Goal: Find specific page/section: Find specific page/section

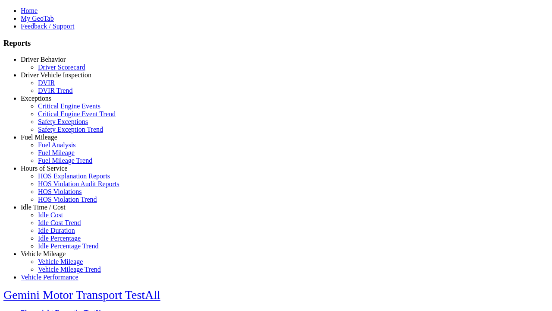
click at [50, 102] on link "Exceptions" at bounding box center [36, 97] width 31 height 7
click at [56, 110] on link "Critical Engine Events" at bounding box center [69, 105] width 63 height 7
select select
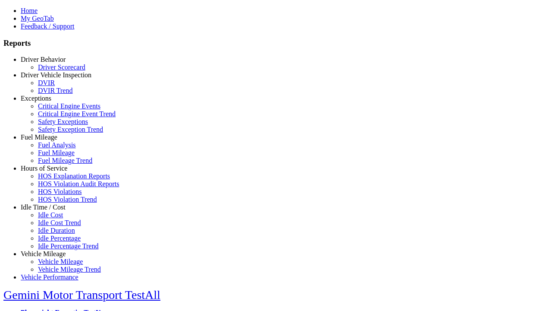
select select
